Goal: Transaction & Acquisition: Purchase product/service

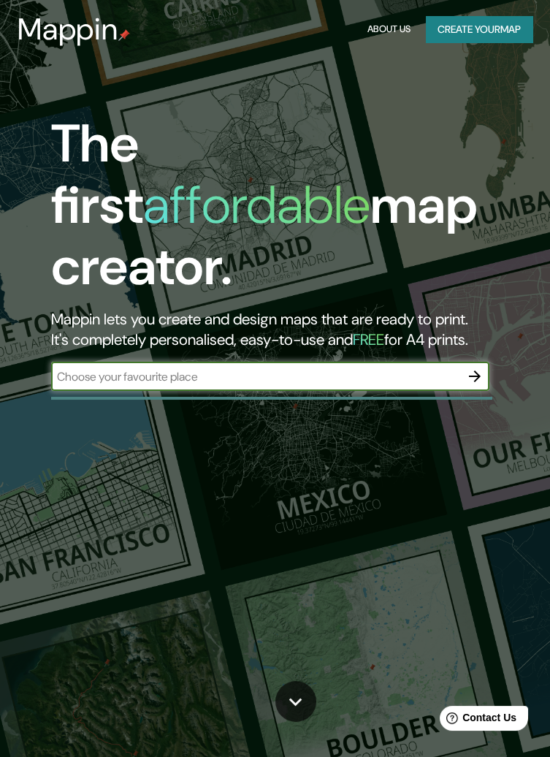
click at [205, 368] on input "text" at bounding box center [255, 376] width 409 height 17
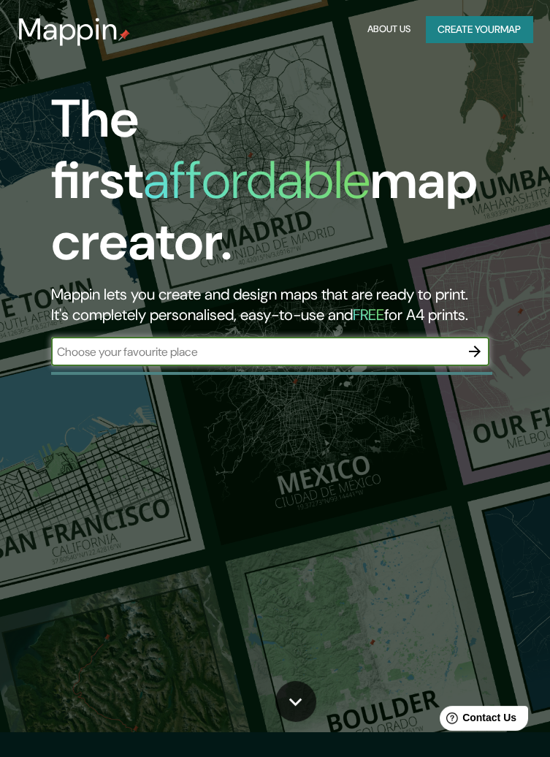
scroll to position [26, 0]
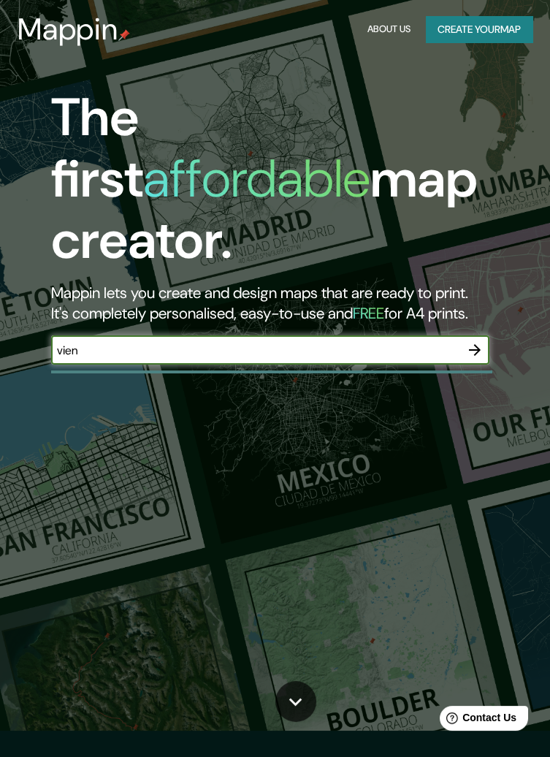
type input "[GEOGRAPHIC_DATA]"
click at [473, 344] on icon "button" at bounding box center [475, 350] width 12 height 12
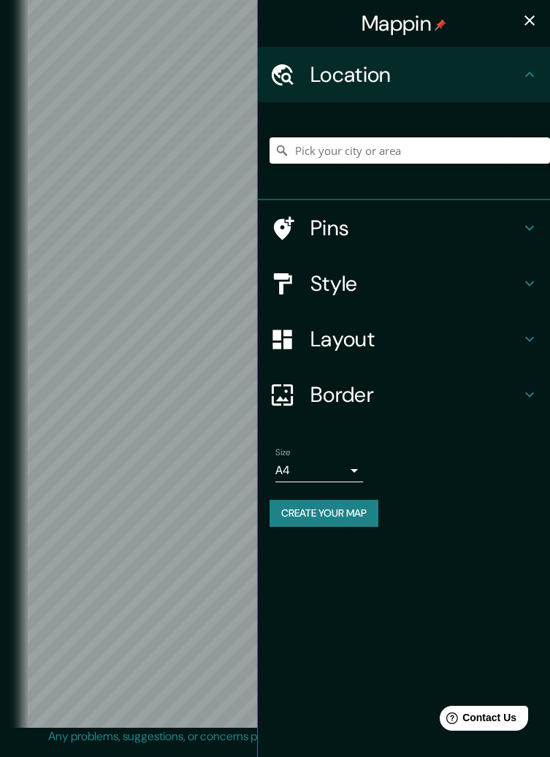
click at [414, 151] on input "Pick your city or area" at bounding box center [410, 150] width 280 height 26
type input "[GEOGRAPHIC_DATA], [GEOGRAPHIC_DATA]"
click at [531, 15] on icon "button" at bounding box center [530, 21] width 18 height 18
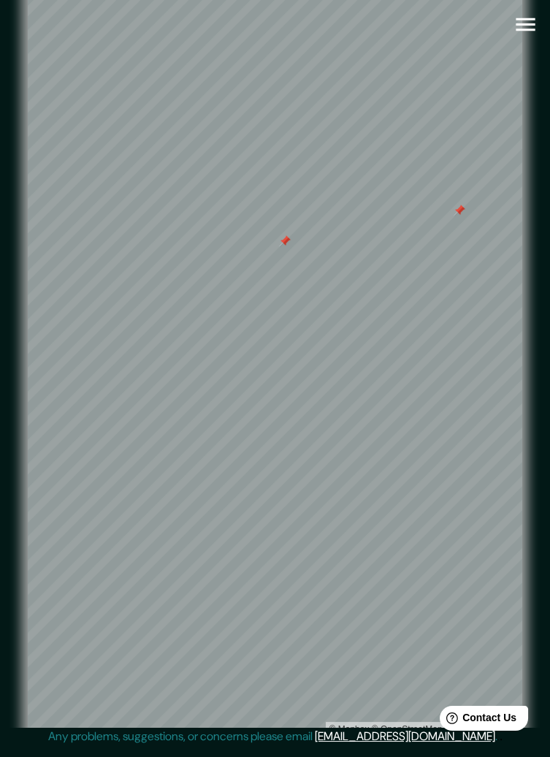
click at [460, 216] on div at bounding box center [460, 211] width 12 height 12
click at [282, 247] on div at bounding box center [285, 241] width 12 height 12
click at [519, 18] on icon "button" at bounding box center [525, 24] width 19 height 13
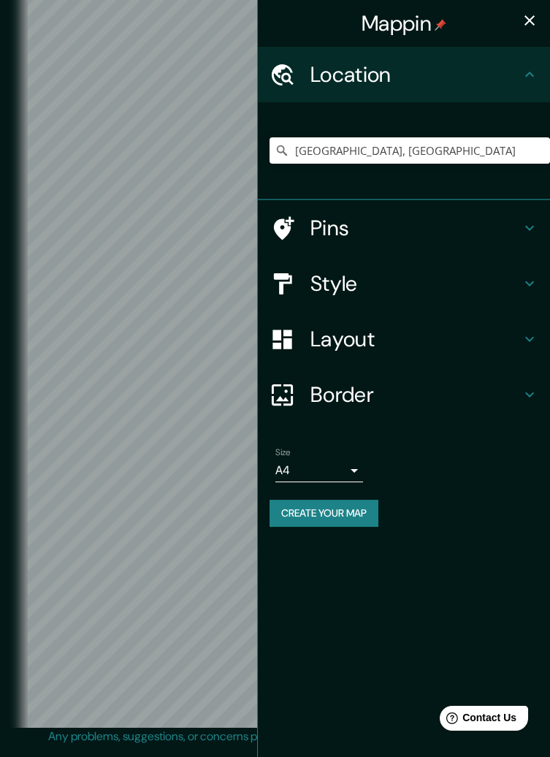
click at [466, 218] on h4 "Pins" at bounding box center [415, 228] width 210 height 26
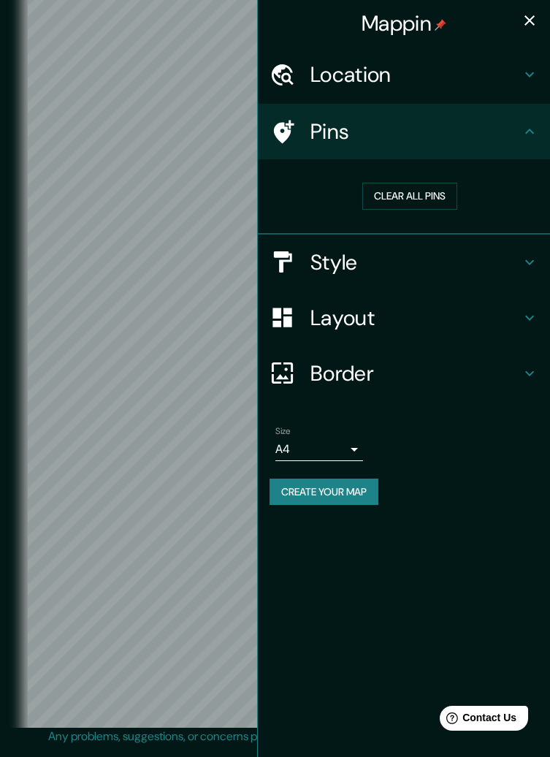
click at [495, 269] on h4 "Style" at bounding box center [415, 262] width 210 height 26
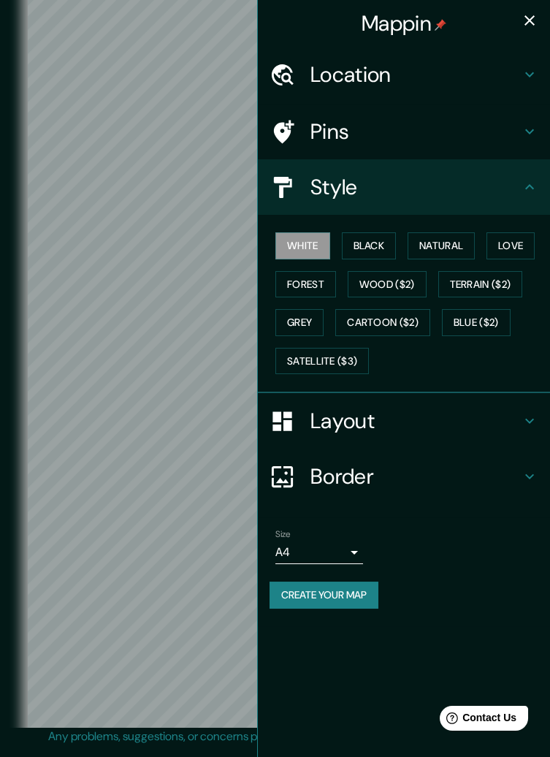
click at [378, 257] on button "Black" at bounding box center [369, 245] width 55 height 27
click at [437, 248] on button "Natural" at bounding box center [441, 245] width 67 height 27
click at [513, 248] on button "Love" at bounding box center [510, 245] width 48 height 27
click at [321, 290] on button "Forest" at bounding box center [305, 284] width 61 height 27
click at [410, 280] on button "Wood ($2)" at bounding box center [387, 284] width 79 height 27
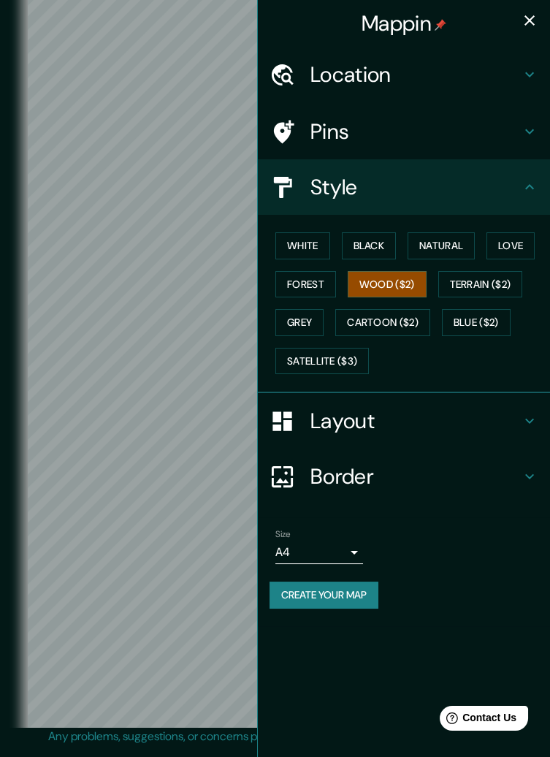
click at [497, 286] on button "Terrain ($2)" at bounding box center [480, 284] width 85 height 27
click at [308, 321] on button "Grey" at bounding box center [299, 322] width 48 height 27
click at [391, 323] on button "Cartoon ($2)" at bounding box center [382, 322] width 95 height 27
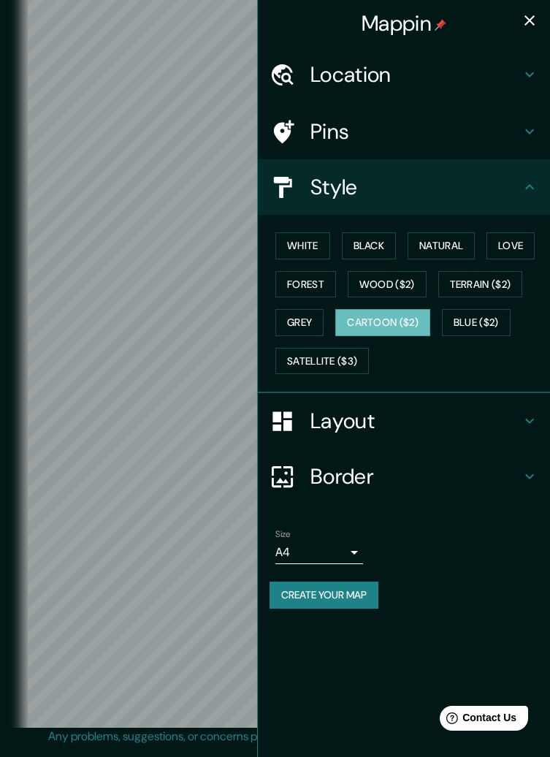
click at [477, 324] on button "Blue ($2)" at bounding box center [476, 322] width 69 height 27
click at [361, 366] on button "Satellite ($3)" at bounding box center [321, 361] width 93 height 27
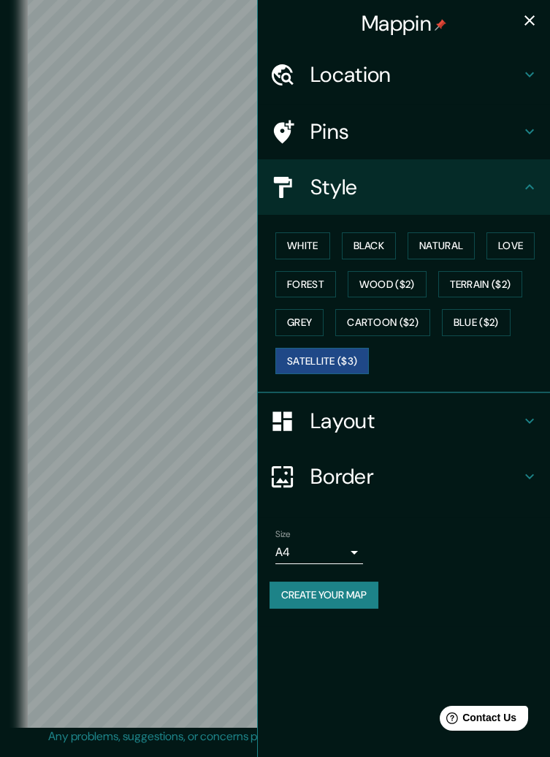
click at [369, 243] on button "Black" at bounding box center [369, 245] width 55 height 27
click at [530, 183] on icon at bounding box center [530, 187] width 18 height 18
click at [511, 410] on h4 "Layout" at bounding box center [415, 421] width 210 height 26
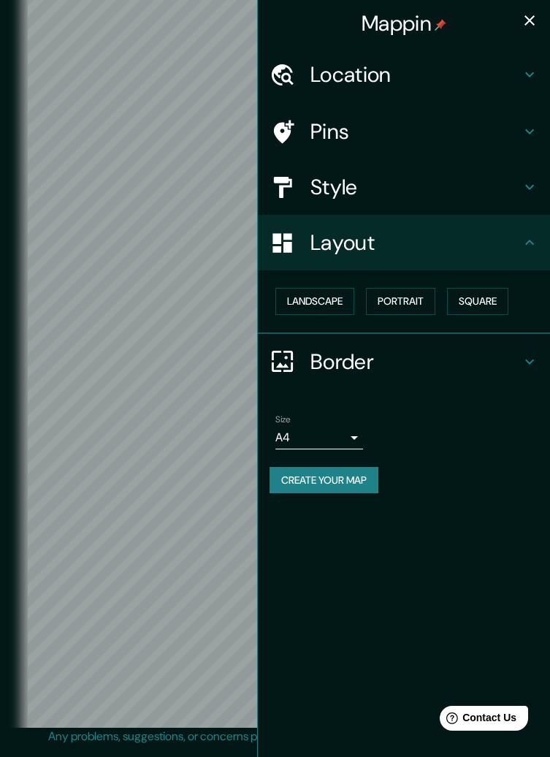
click at [343, 308] on button "Landscape" at bounding box center [314, 301] width 79 height 27
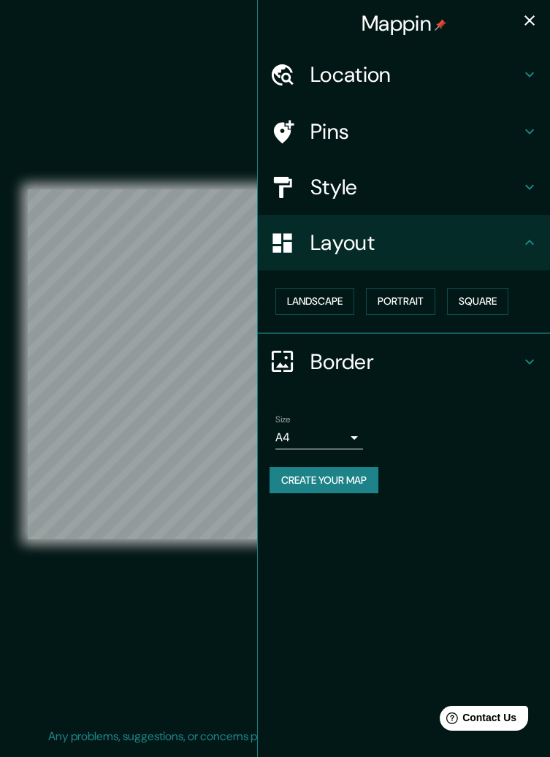
click at [514, 288] on div "Landscape [GEOGRAPHIC_DATA]" at bounding box center [410, 301] width 280 height 39
click at [490, 296] on button "Square" at bounding box center [477, 301] width 61 height 27
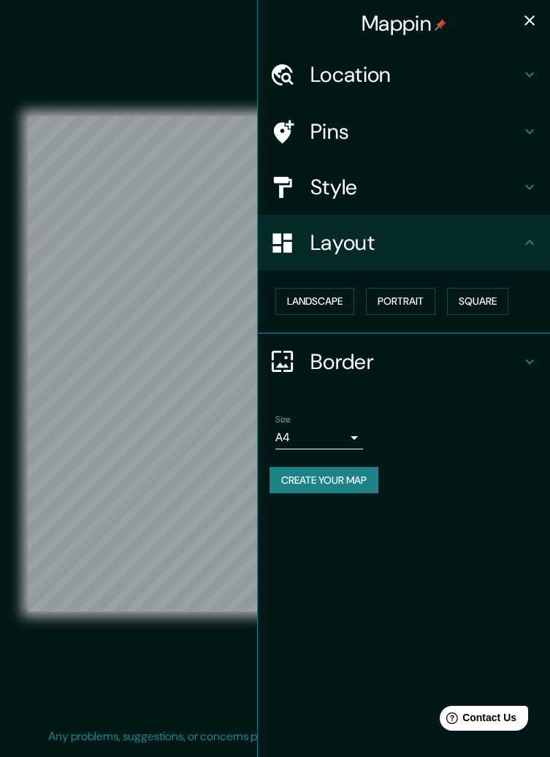
click at [189, 693] on div "© Mapbox © OpenStreetMap Improve this map" at bounding box center [275, 363] width 495 height 681
click at [419, 301] on button "Portrait" at bounding box center [400, 301] width 69 height 27
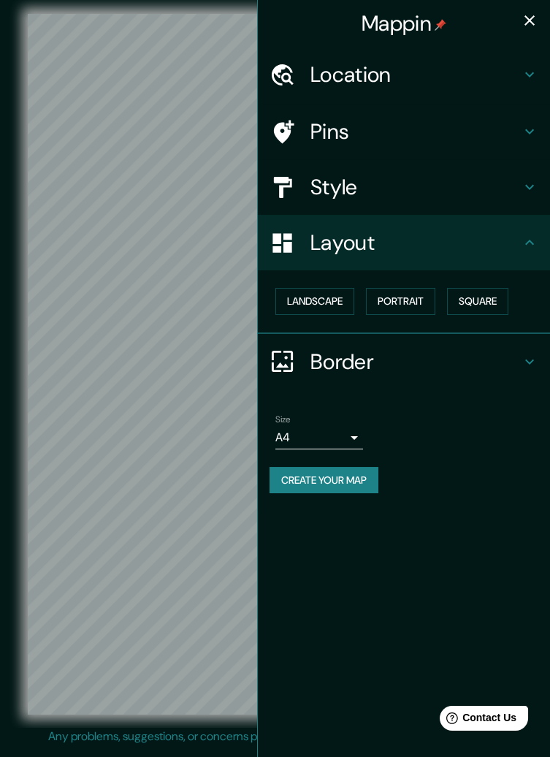
click at [484, 293] on button "Square" at bounding box center [477, 301] width 61 height 27
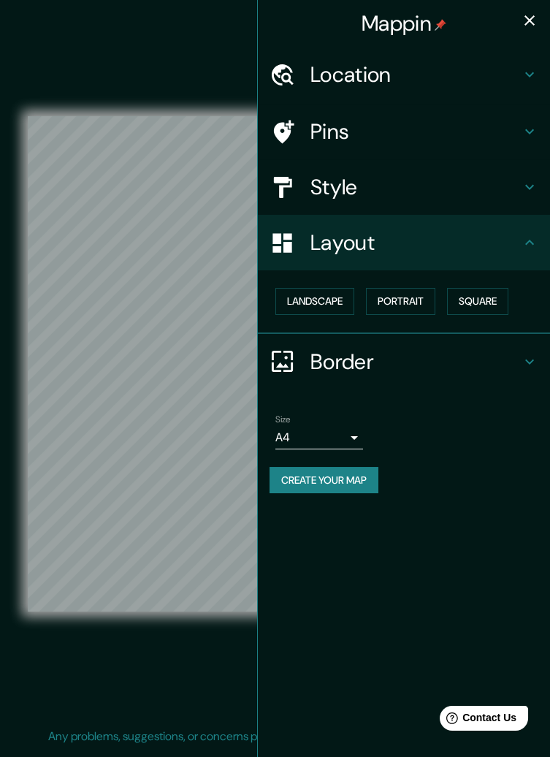
click at [479, 364] on h4 "Border" at bounding box center [415, 361] width 210 height 26
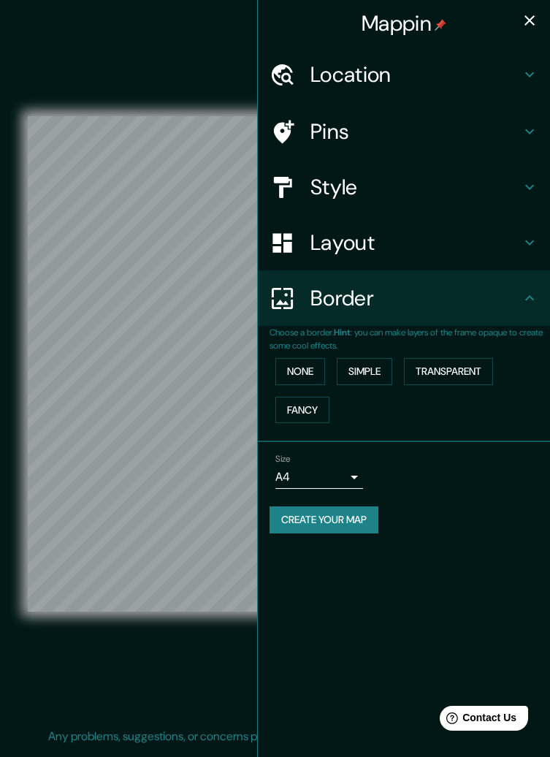
click at [475, 370] on button "Transparent" at bounding box center [448, 371] width 89 height 27
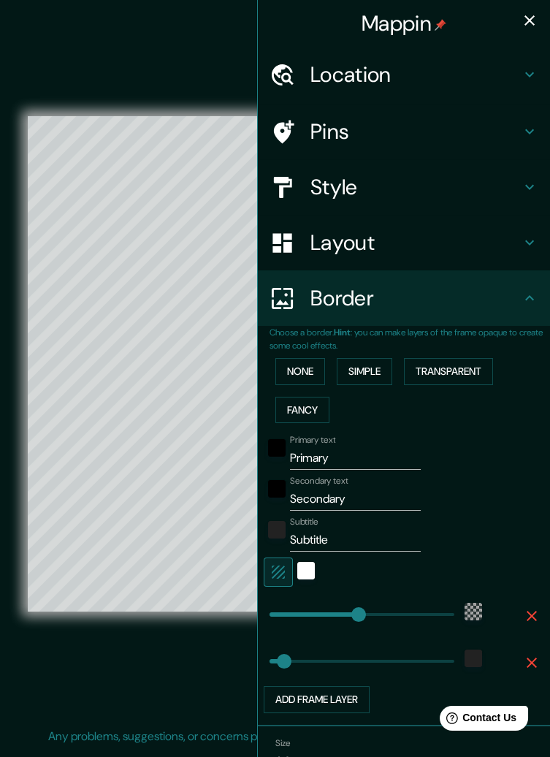
click at [312, 413] on button "Fancy" at bounding box center [302, 410] width 54 height 27
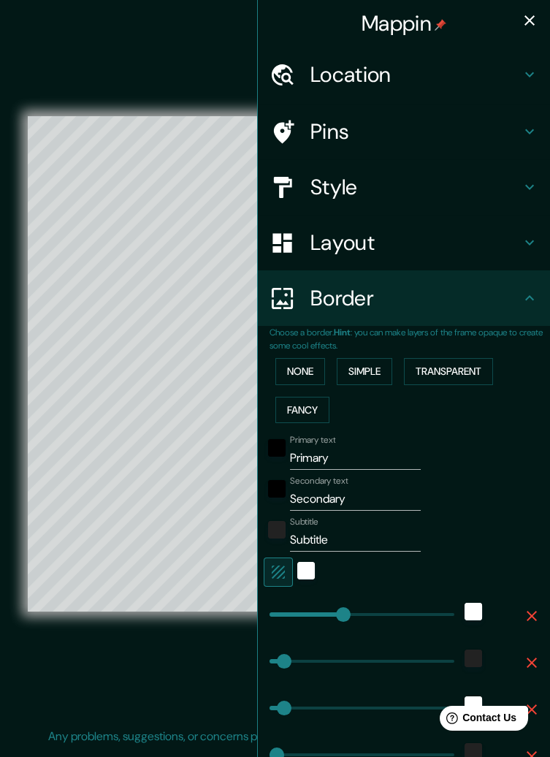
click at [366, 381] on button "Simple" at bounding box center [365, 371] width 56 height 27
click at [367, 465] on input "Primary" at bounding box center [355, 457] width 131 height 23
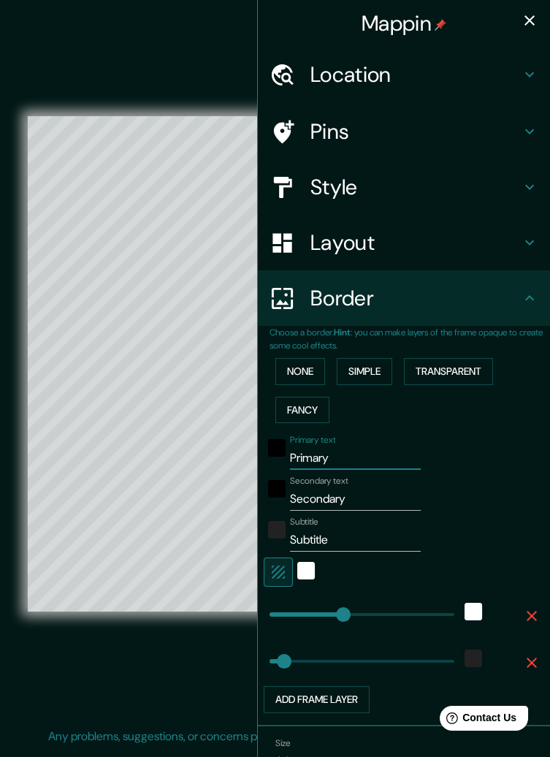
type input "Primar"
type input "271"
type input "54"
type input "Prima"
type input "271"
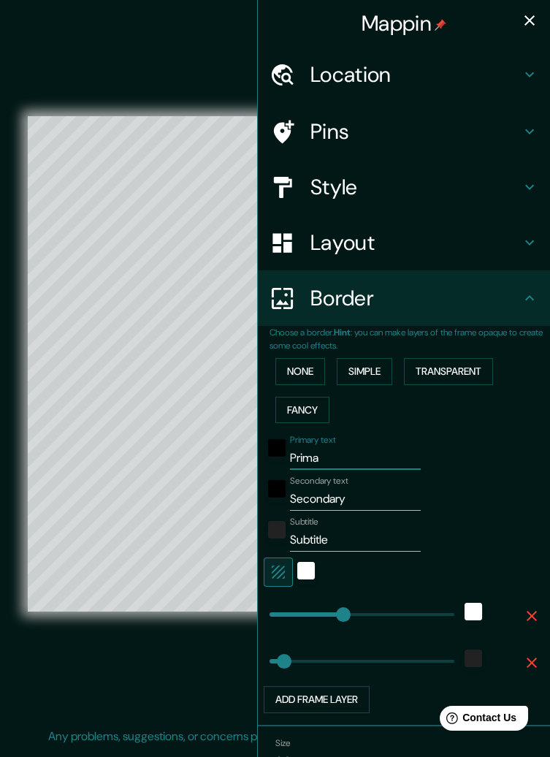
type input "54"
type input "Pri"
type input "271"
type input "54"
type input "P"
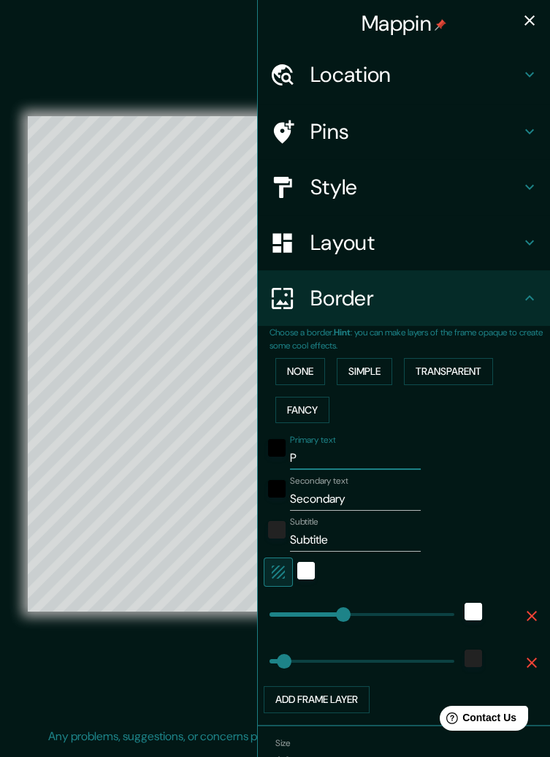
type input "271"
type input "54"
type input "271"
type input "54"
click at [373, 503] on input "Secondary" at bounding box center [355, 498] width 131 height 23
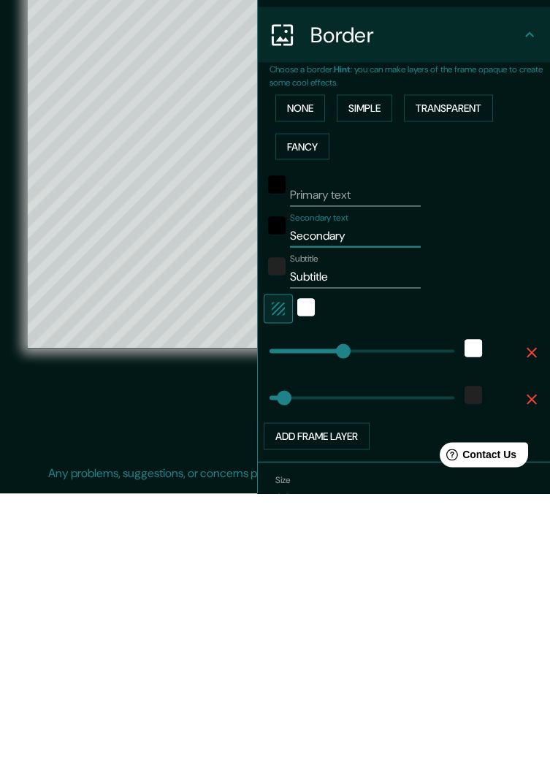
type input "Secondaryv"
type input "271"
type input "54"
type input "Secondaryvi"
type input "271"
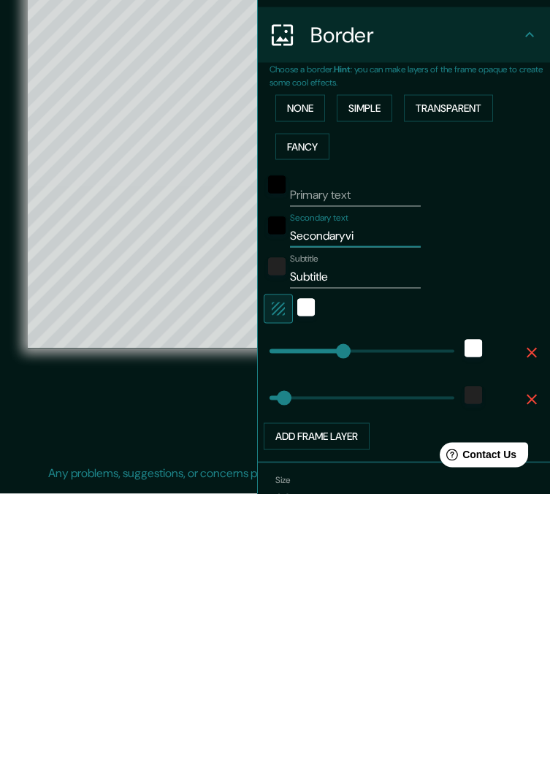
type input "54"
type input "Secondaryvie"
type input "271"
type input "54"
type input "Secondaryvien"
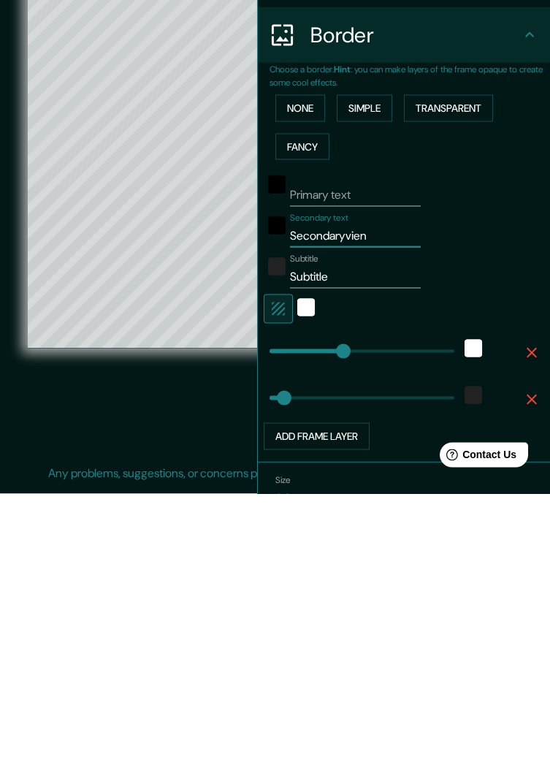
type input "271"
type input "54"
type input "Secondaryviena"
type input "271"
type input "54"
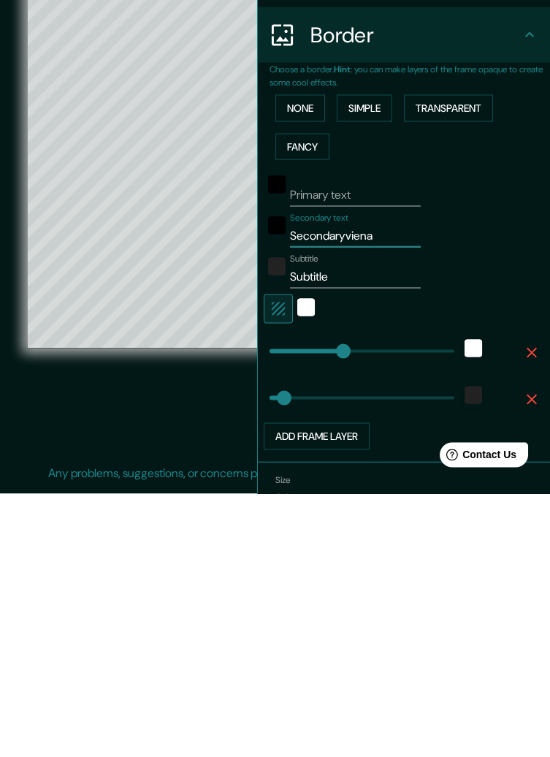
click at [345, 497] on input "Secondaryviena" at bounding box center [355, 498] width 131 height 23
type input "Secondarviena"
type input "271"
type input "54"
type input "Secondviena"
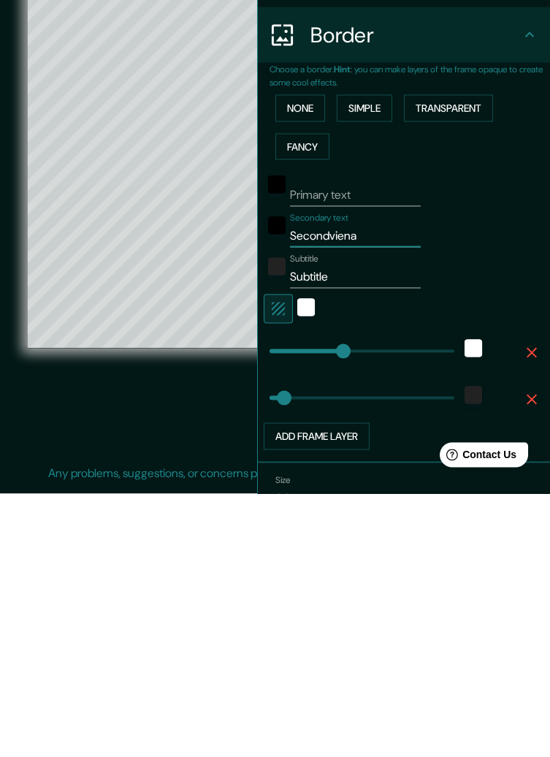
type input "271"
type input "54"
type input "Secoviena"
type input "271"
type input "54"
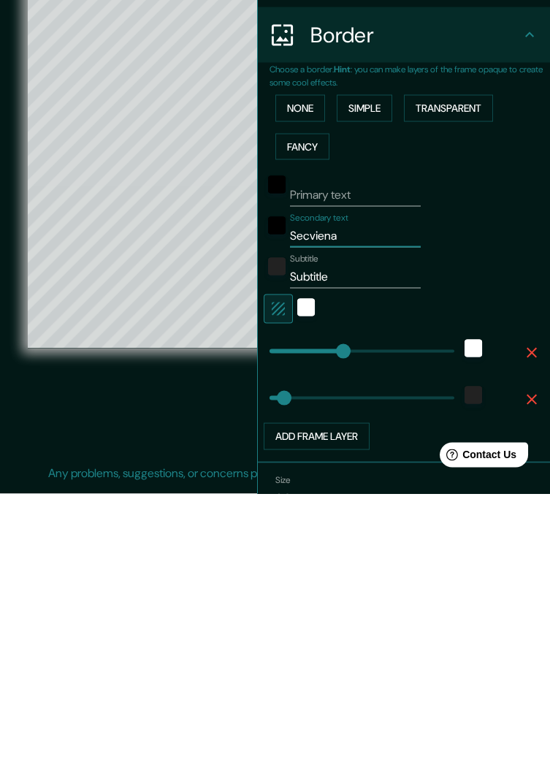
type input "Seviena"
type input "271"
type input "54"
type input "[PERSON_NAME]"
type input "271"
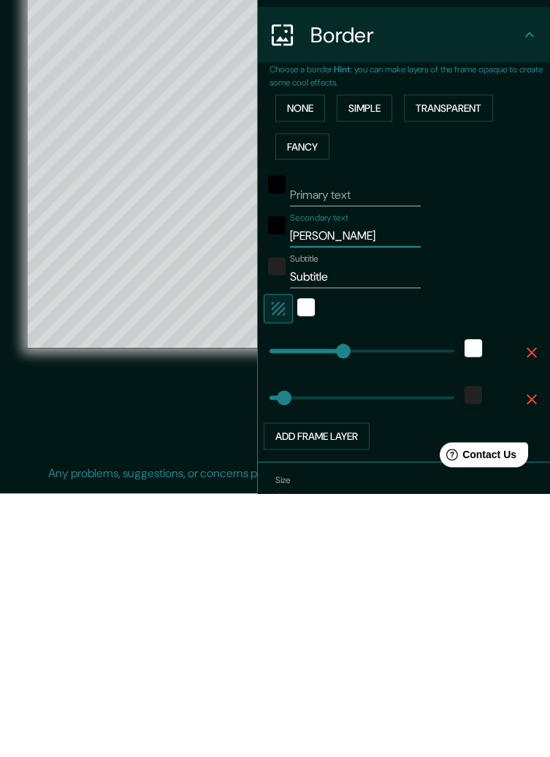
type input "54"
type input "Sea"
type input "271"
type input "54"
type input "Se"
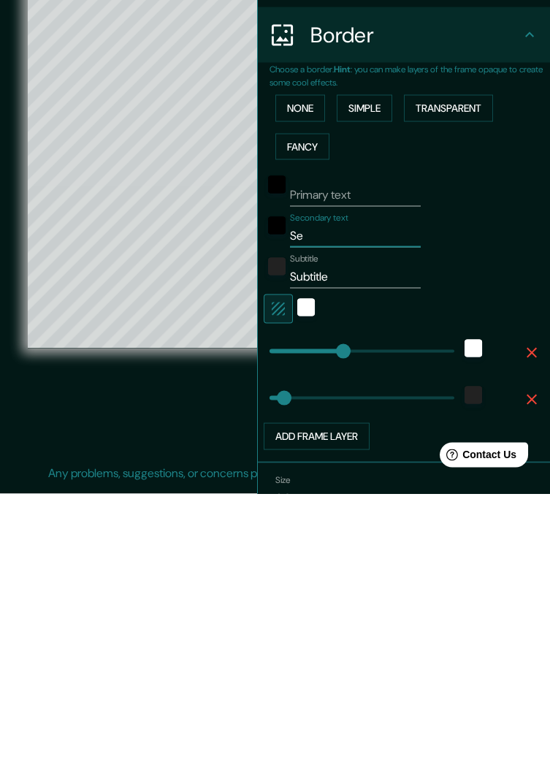
type input "271"
type input "54"
type input "S"
type input "271"
type input "54"
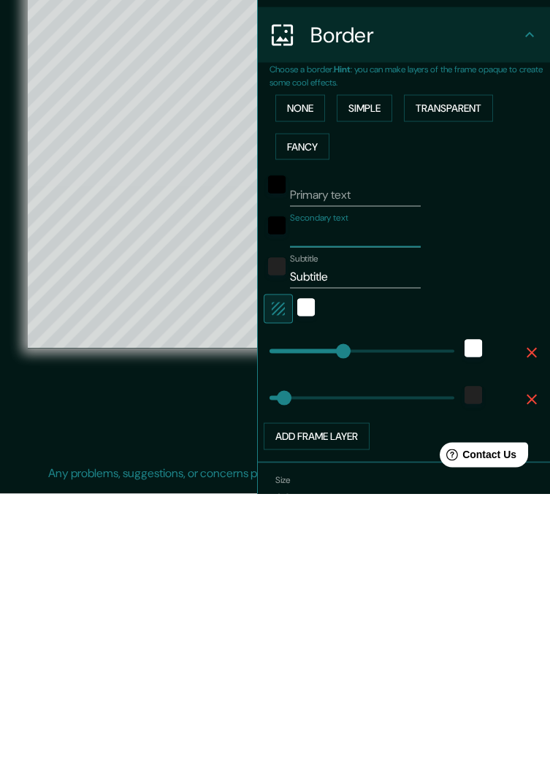
type input "271"
type input "54"
type input "V"
type input "271"
type input "54"
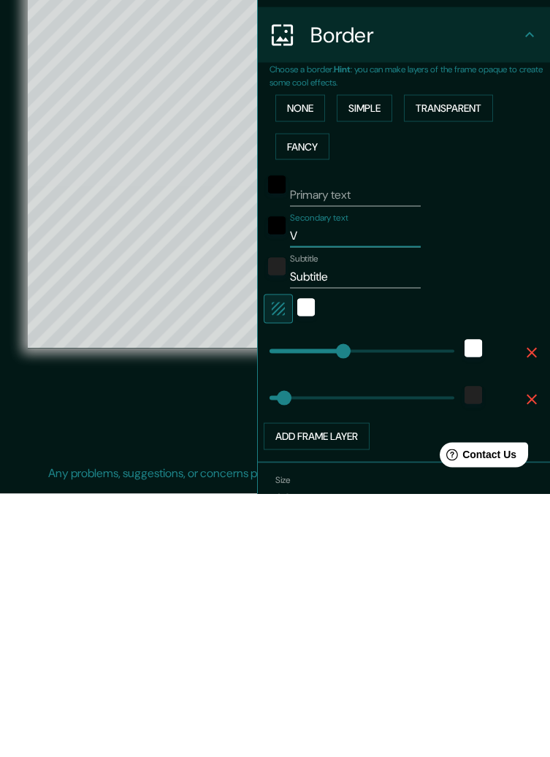
type input "Vi"
type input "271"
type input "54"
type input "Vie"
type input "271"
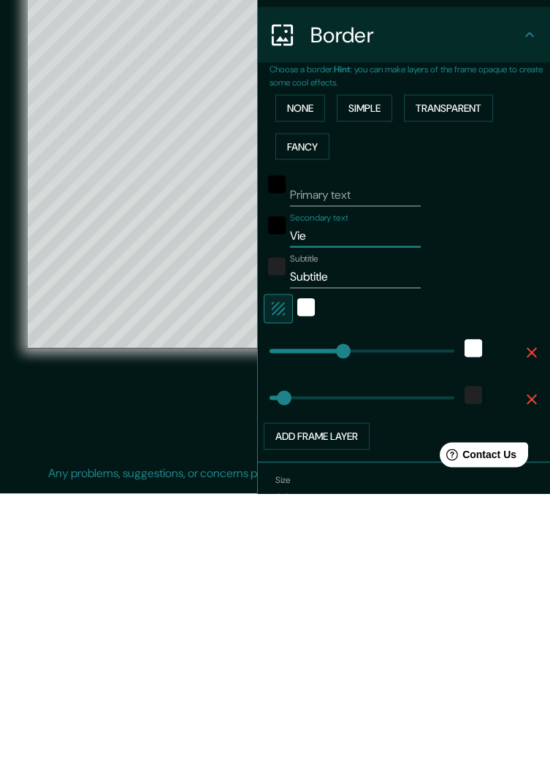
type input "54"
type input "Vien"
type input "271"
type input "54"
type input "[GEOGRAPHIC_DATA]"
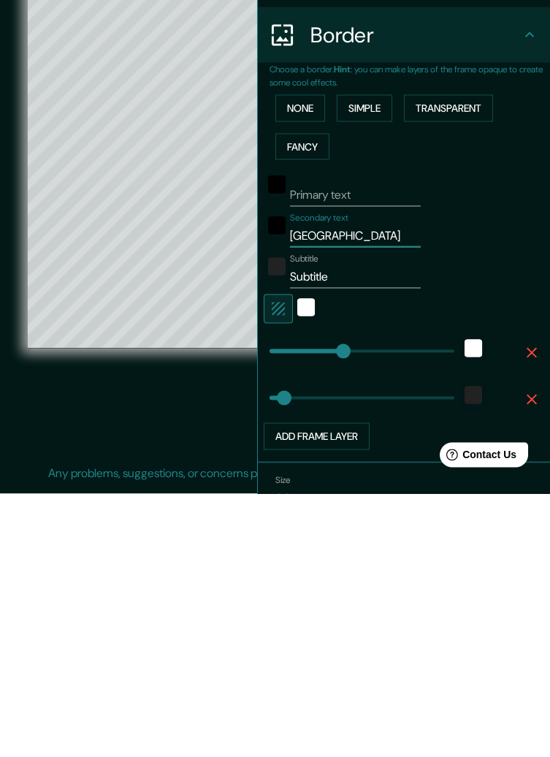
type input "271"
type input "54"
type input "[GEOGRAPHIC_DATA]"
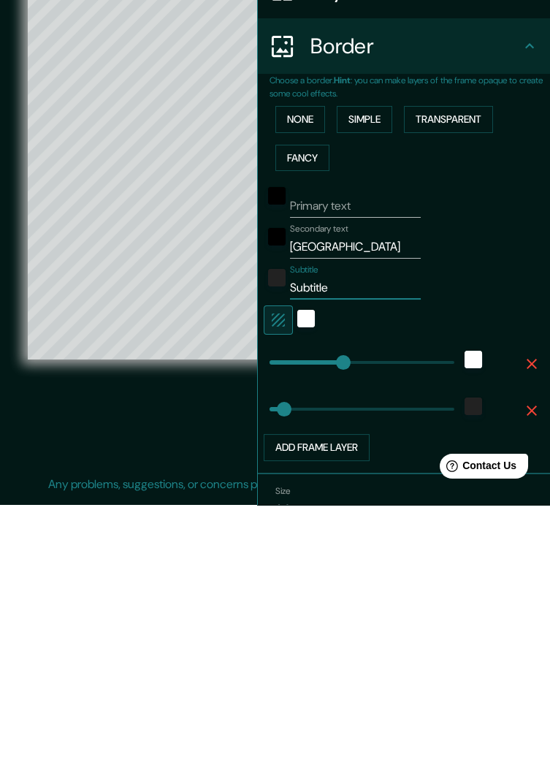
type input "Subtitle r"
type input "271"
type input "54"
type input "Subtitle r ...|"
type input "271"
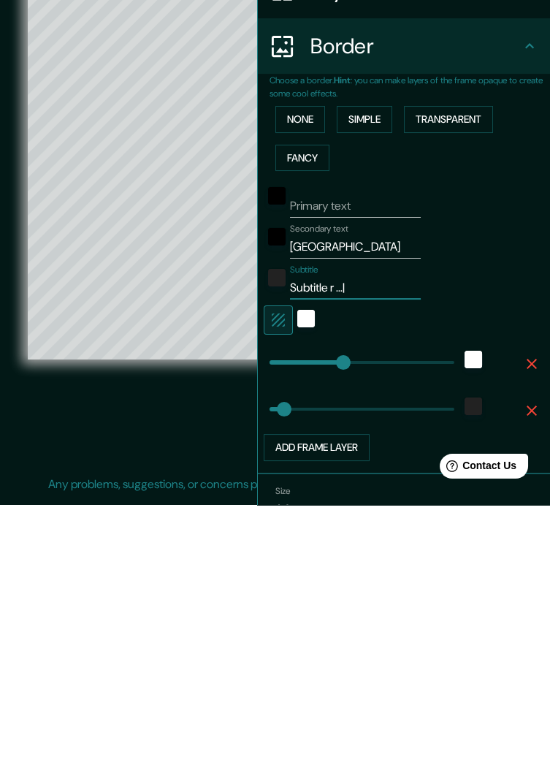
type input "54"
type input "Subtitle r %..|.."
type input "271"
type input "54"
type input "Subtitle r %..|.. .y"
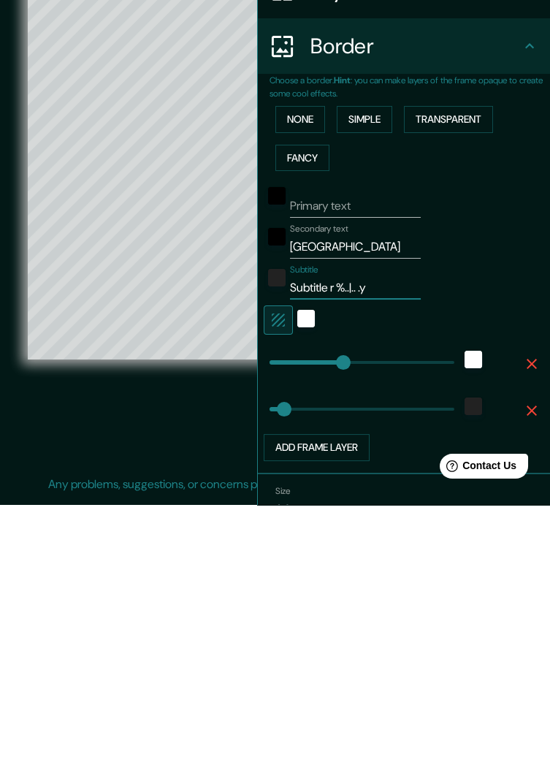
type input "271"
type input "54"
type input "Subtitle r %..|.. ."
type input "271"
type input "54"
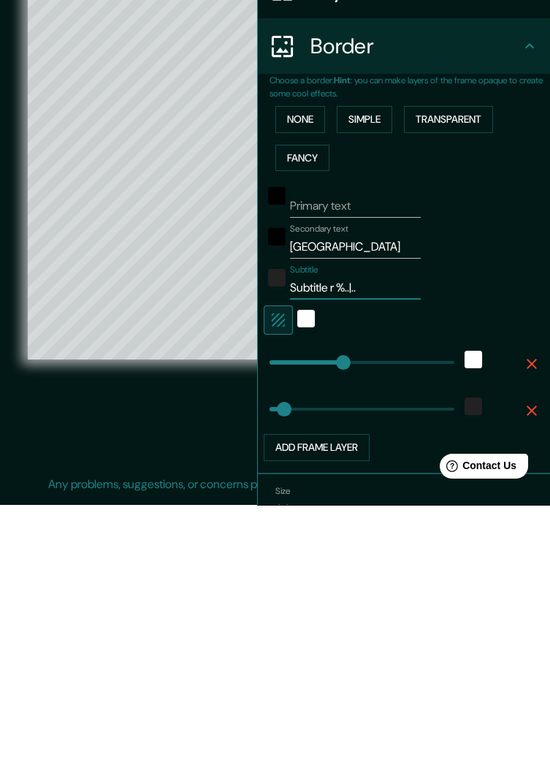
type input "Subtitle r %..|.."
type input "271"
type input "54"
type input "Subtitle r %..|."
type input "271"
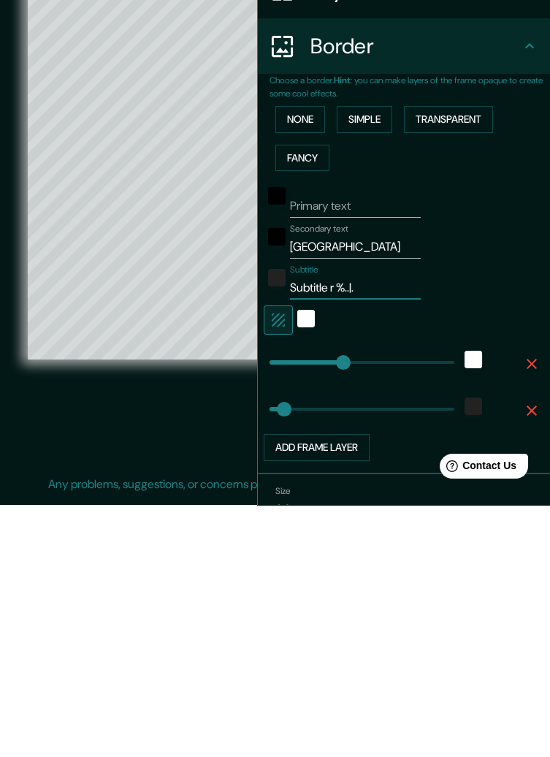
type input "54"
type input "Subtitle r %.."
type input "271"
type input "54"
type input "Subtitle r %."
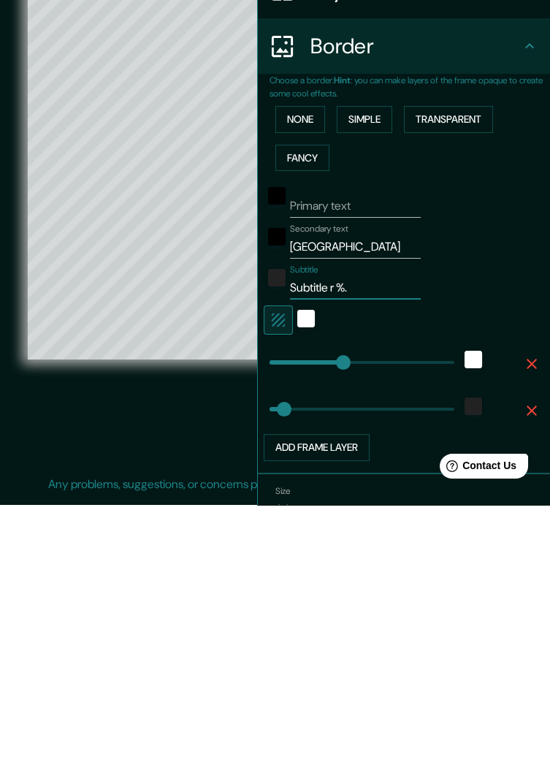
type input "271"
type input "54"
type input "Subtitle r %"
type input "271"
type input "54"
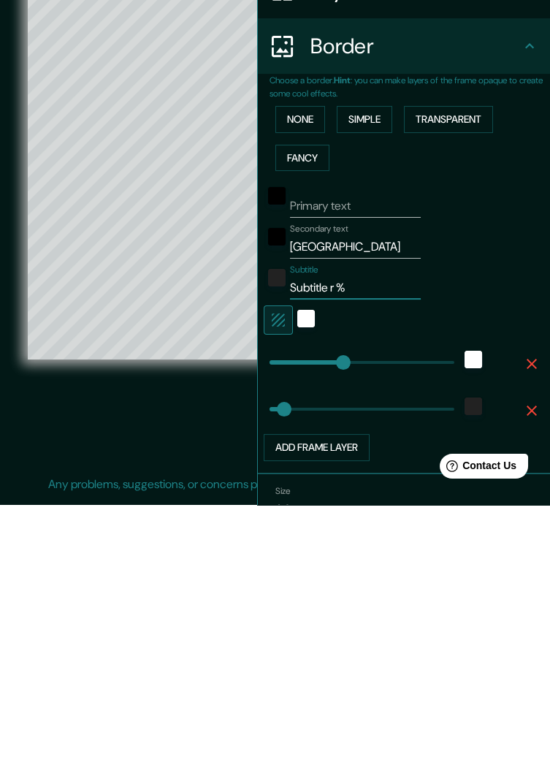
type input "Subtitle r"
type input "271"
type input "54"
type input "Subtitle r"
type input "271"
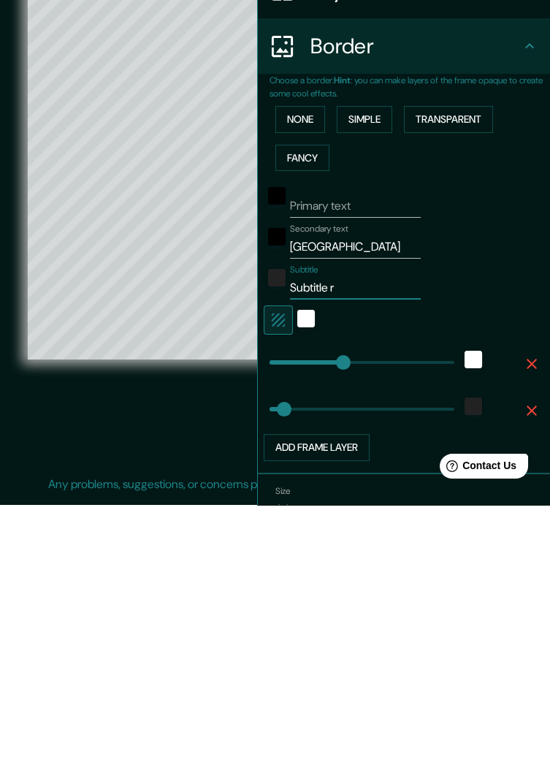
type input "54"
type input "Subtitle"
type input "271"
type input "54"
type input "Subtitle"
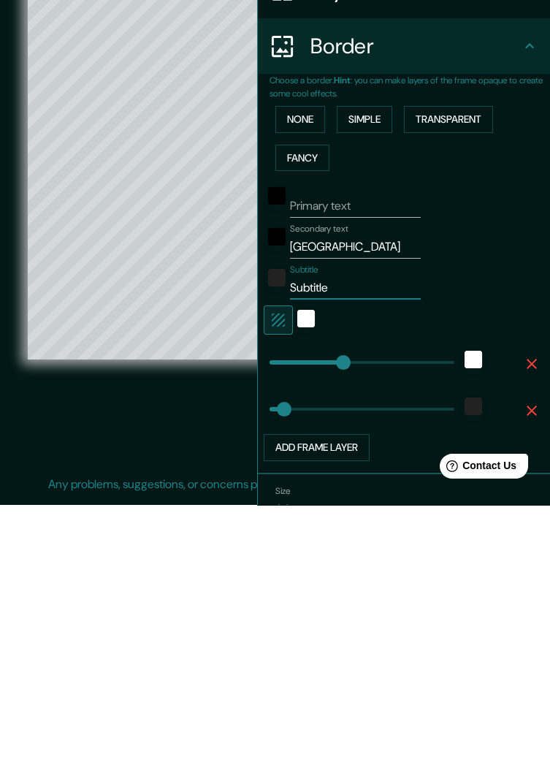
type input "271"
type input "54"
type input "Subtitl"
type input "271"
type input "54"
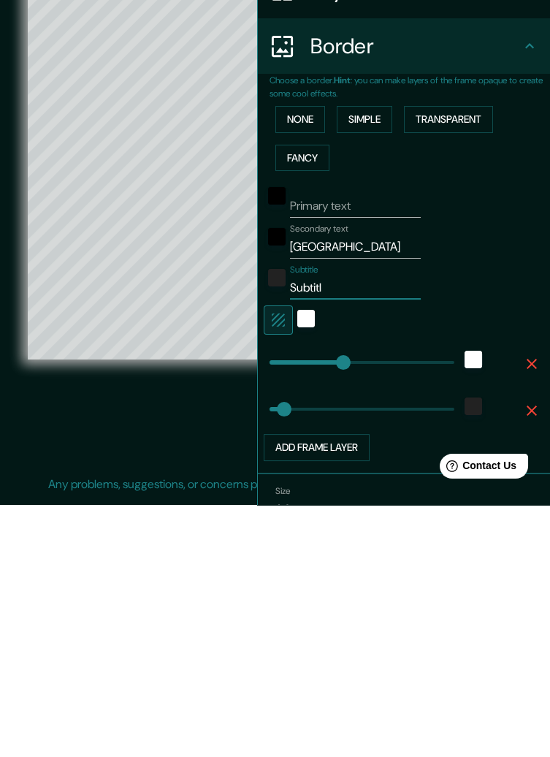
type input "Subtit"
type input "271"
type input "54"
type input "Subti"
type input "271"
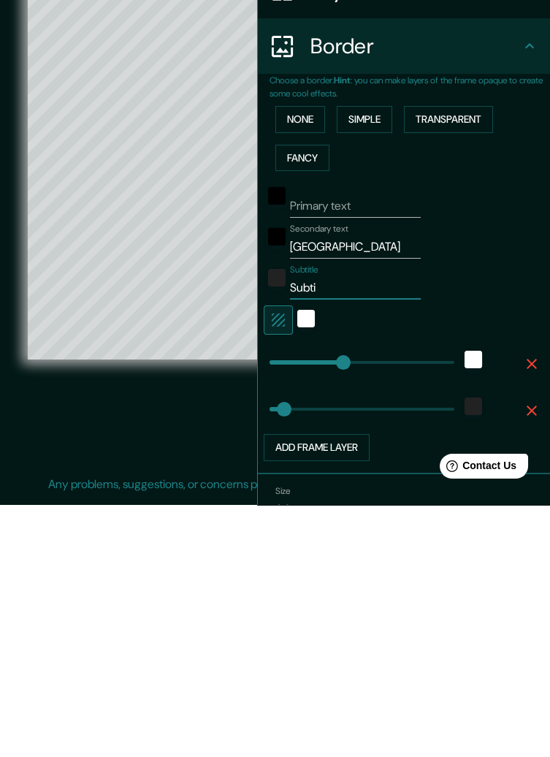
type input "54"
type input "271"
type input "54"
type input "271"
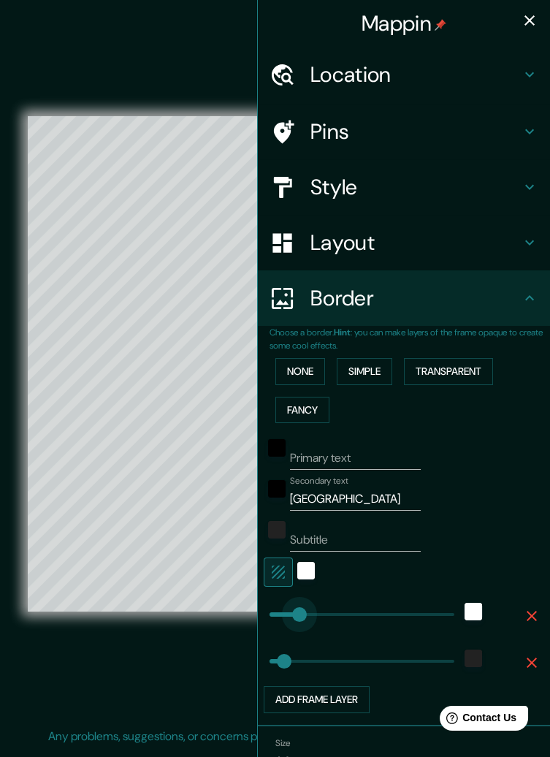
type input "118"
type input "54"
type input "334"
type input "213"
type input "55"
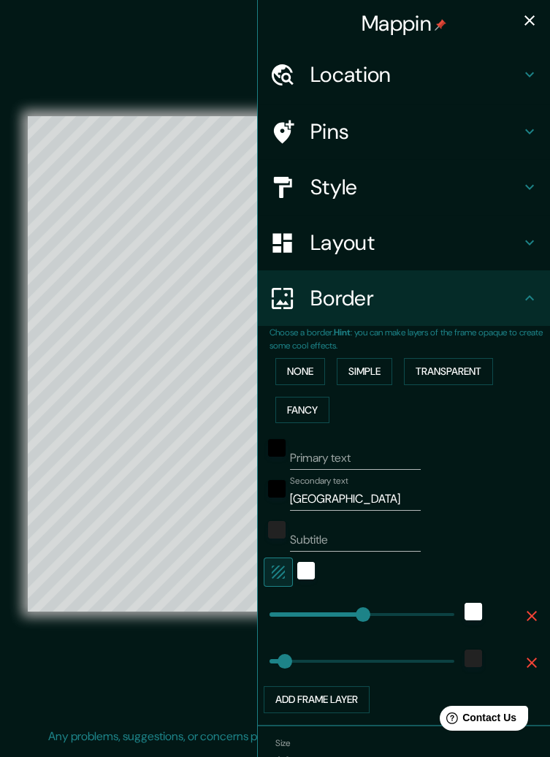
click at [524, 179] on icon at bounding box center [530, 187] width 18 height 18
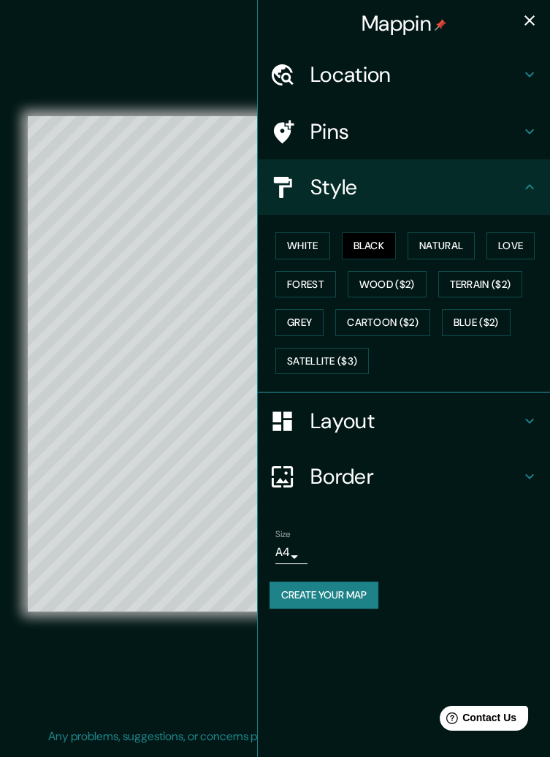
click at [307, 247] on button "White" at bounding box center [302, 245] width 55 height 27
click at [197, 689] on div "© Mapbox © OpenStreetMap Improve this map" at bounding box center [275, 363] width 495 height 681
click at [518, 30] on button "button" at bounding box center [529, 20] width 29 height 29
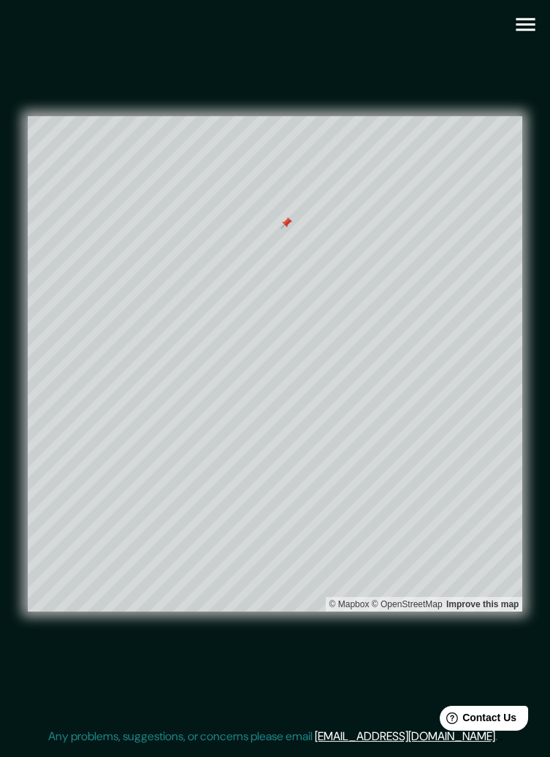
click at [486, 609] on link "Improve this map" at bounding box center [482, 604] width 72 height 10
click at [363, 704] on div "© Mapbox © OpenStreetMap Improve this map" at bounding box center [275, 363] width 495 height 681
click at [364, 704] on div "© Mapbox © OpenStreetMap Improve this map" at bounding box center [275, 363] width 495 height 681
